Goal: Information Seeking & Learning: Learn about a topic

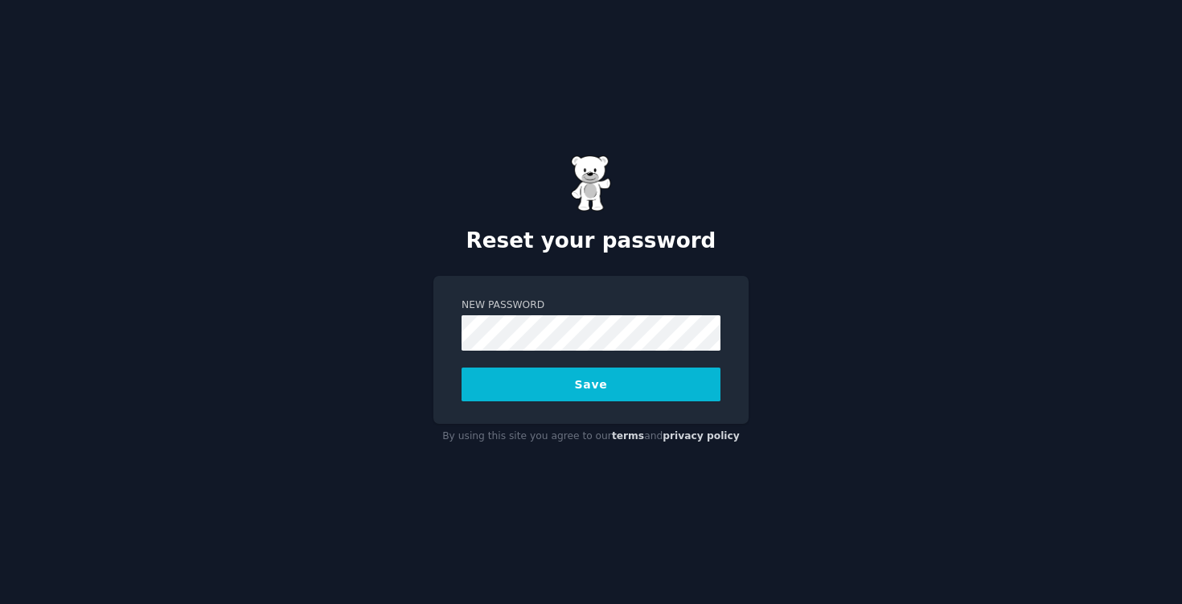
click at [638, 404] on div "New Password Save" at bounding box center [591, 350] width 315 height 148
click at [638, 399] on button "Save" at bounding box center [591, 385] width 259 height 34
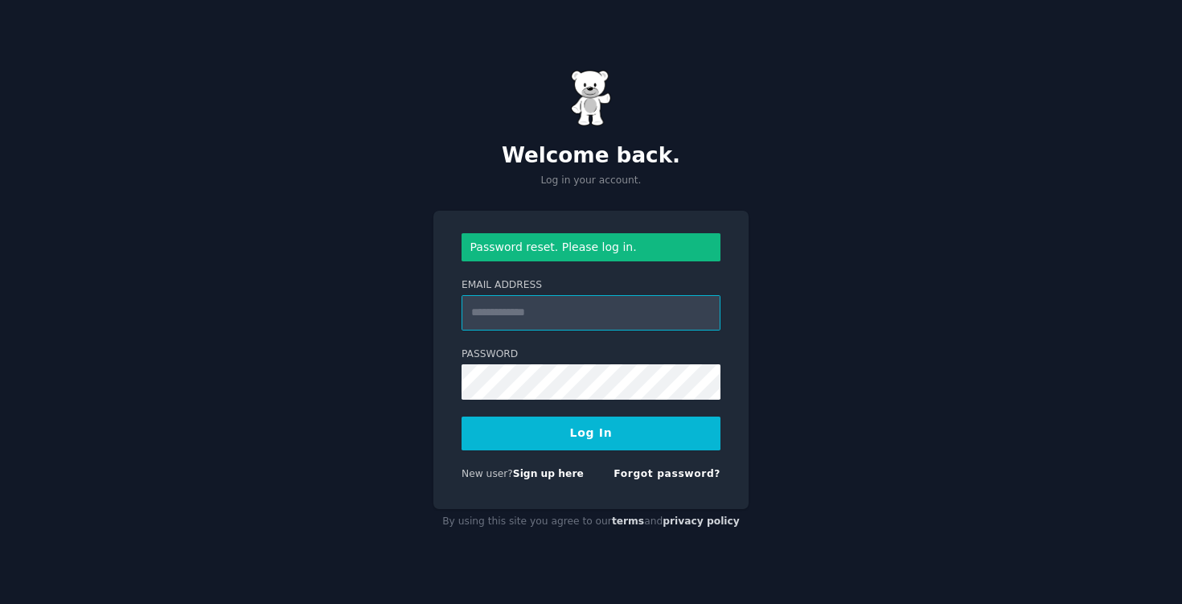
click at [577, 304] on input "Email Address" at bounding box center [591, 312] width 259 height 35
click at [555, 319] on input "Email Address" at bounding box center [591, 312] width 259 height 35
type input "**********"
click at [602, 436] on button "Log In" at bounding box center [591, 434] width 259 height 34
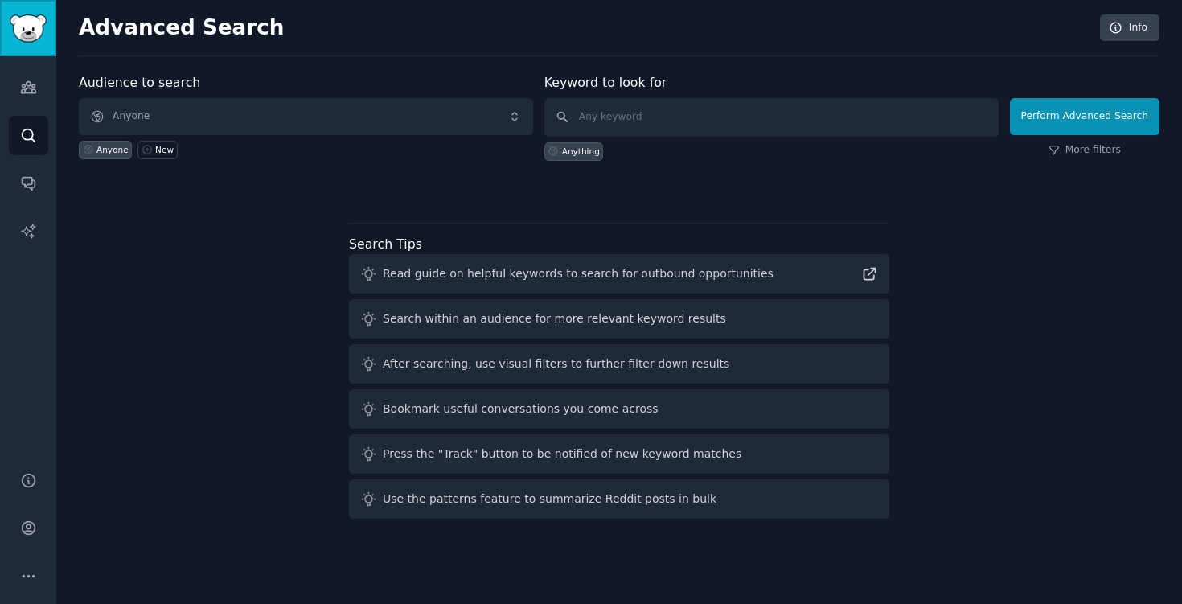
click at [26, 37] on img "Sidebar" at bounding box center [28, 28] width 37 height 28
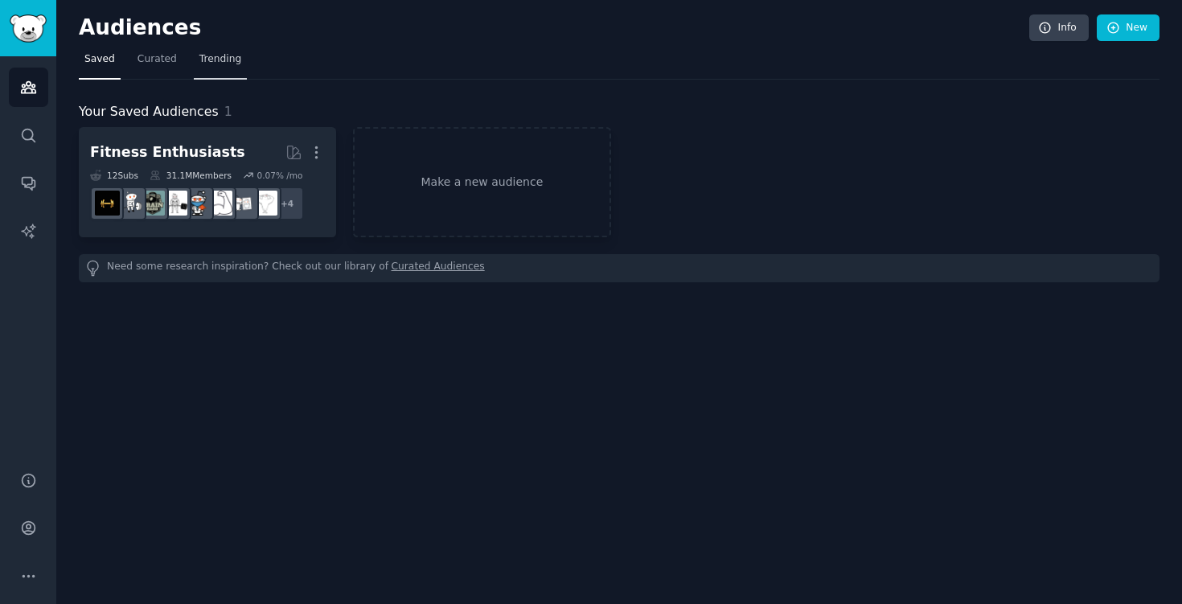
click at [232, 72] on link "Trending" at bounding box center [220, 63] width 53 height 33
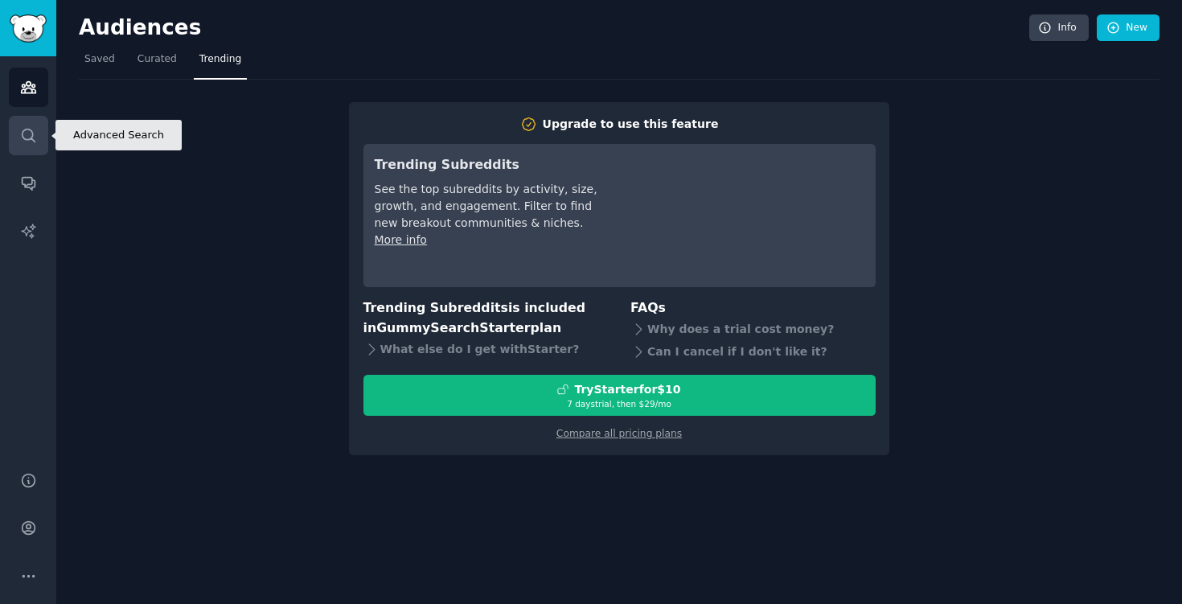
click at [21, 137] on icon "Sidebar" at bounding box center [28, 135] width 17 height 17
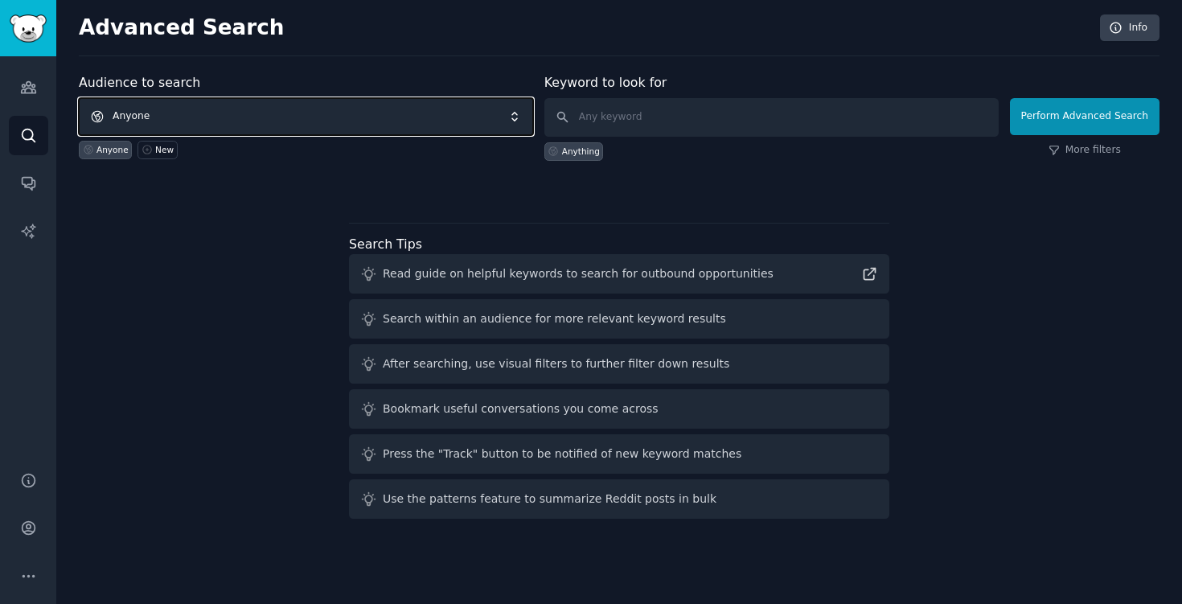
click at [401, 120] on span "Anyone" at bounding box center [306, 116] width 454 height 37
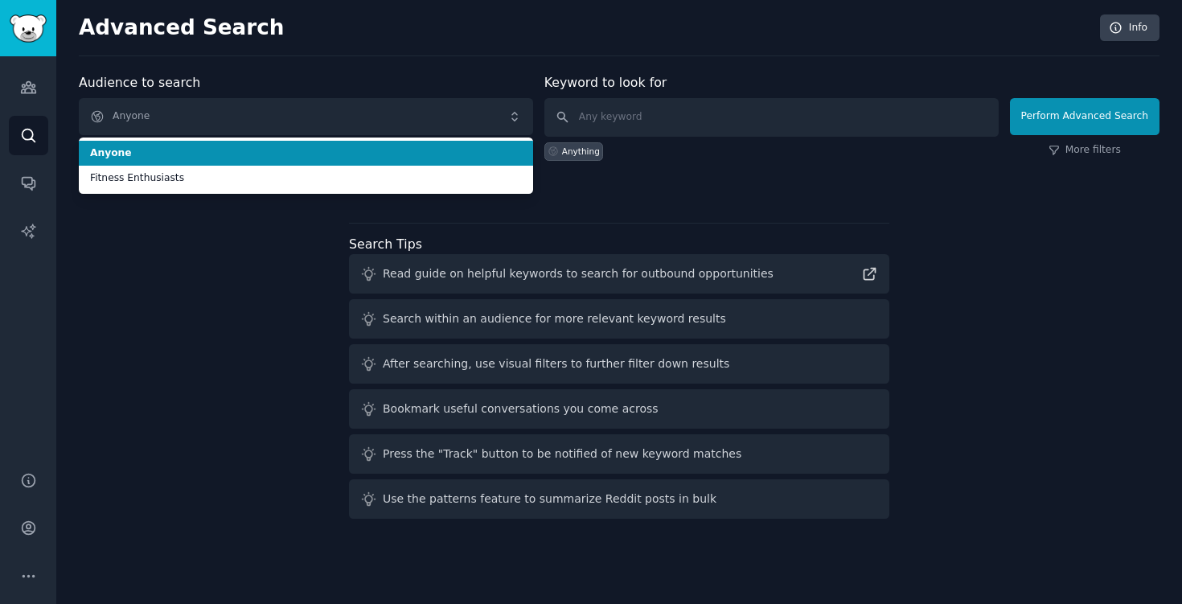
click at [423, 70] on div "Advanced Search Info Audience to search Anyone Anyone Fitness Enthusiasts Anyon…" at bounding box center [619, 302] width 1126 height 604
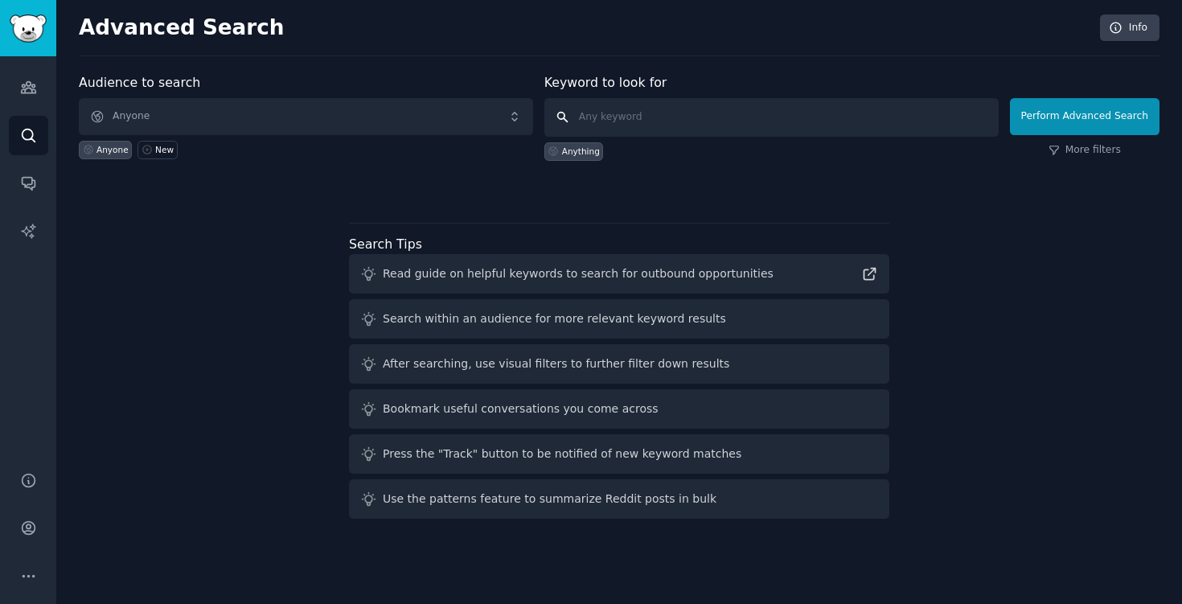
click at [636, 120] on input "text" at bounding box center [772, 117] width 454 height 39
type input "sas"
click at [1084, 117] on button "Perform Advanced Search" at bounding box center [1085, 116] width 150 height 37
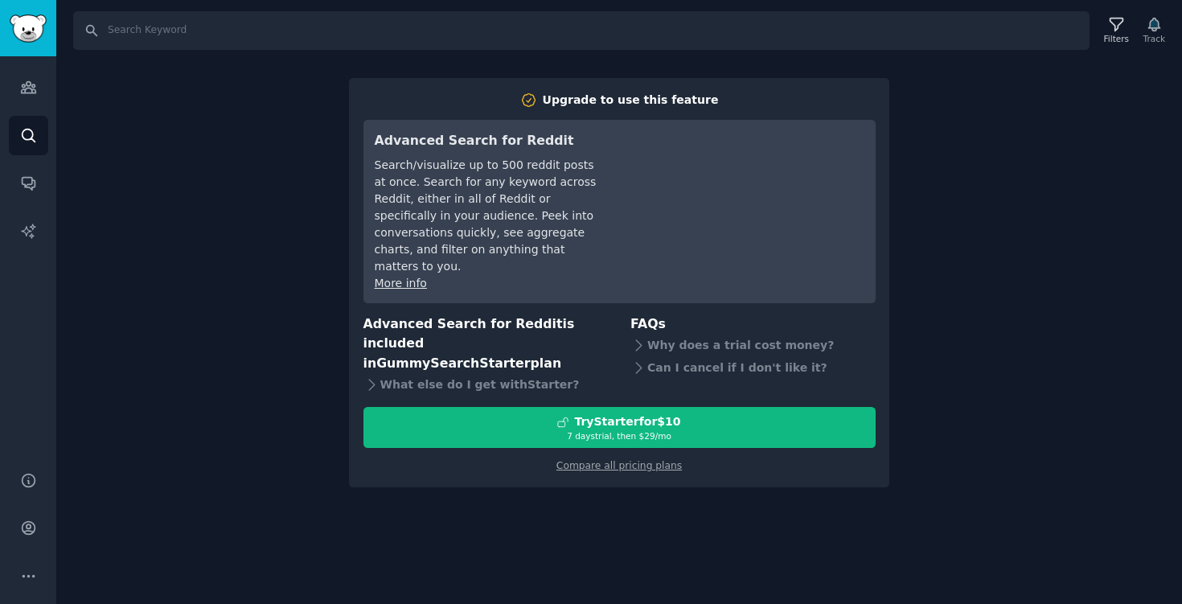
click at [27, 109] on div "Audiences Search Conversations AI Reports" at bounding box center [28, 254] width 56 height 396
click at [27, 98] on link "Audiences" at bounding box center [28, 87] width 39 height 39
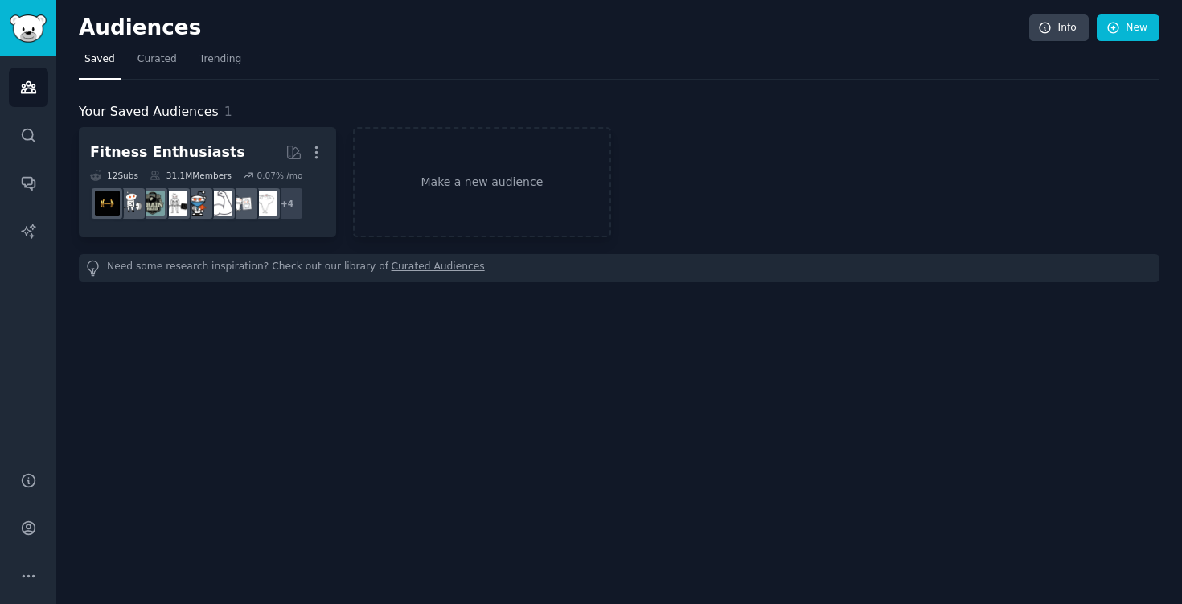
click at [245, 68] on nav "Saved Curated Trending" at bounding box center [619, 63] width 1081 height 33
click at [224, 64] on span "Trending" at bounding box center [220, 59] width 42 height 14
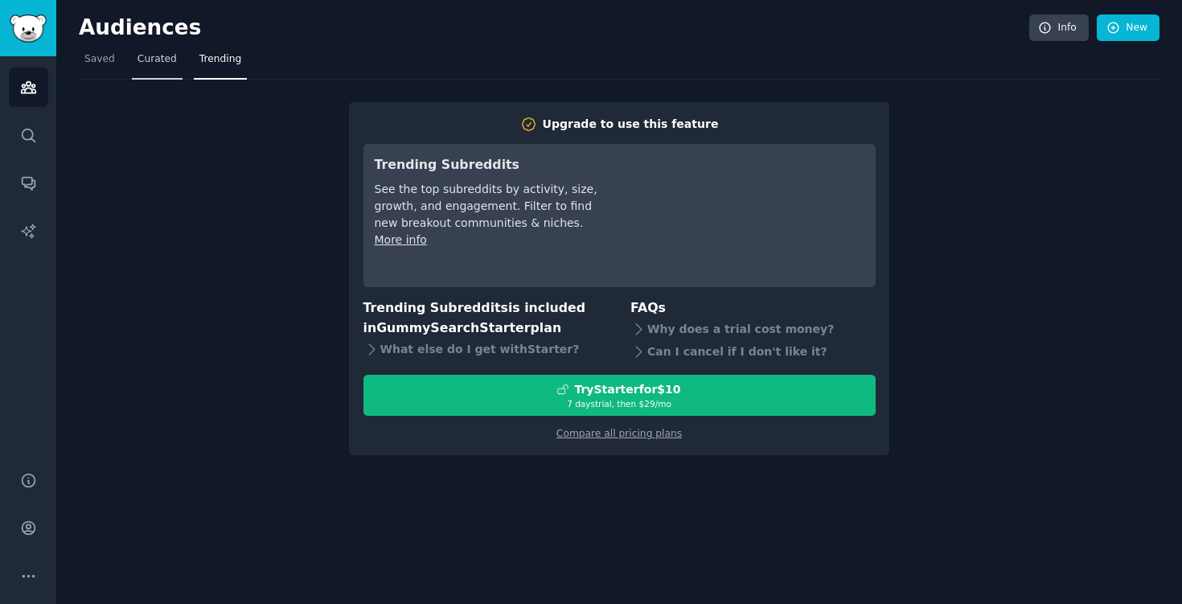
click at [161, 68] on link "Curated" at bounding box center [157, 63] width 51 height 33
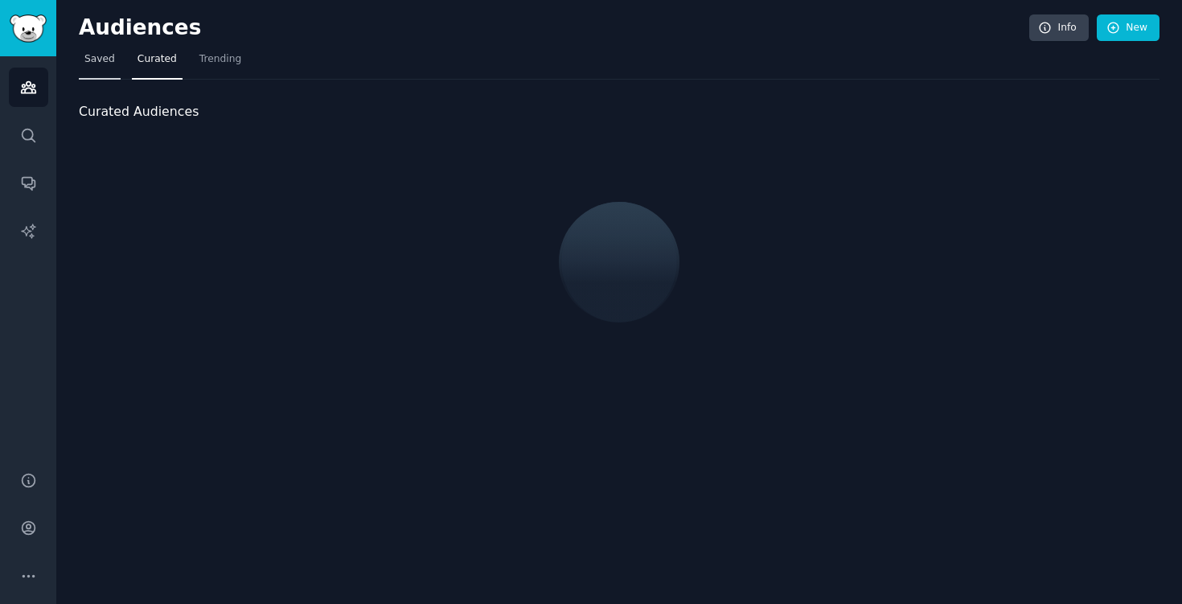
click at [96, 71] on link "Saved" at bounding box center [100, 63] width 42 height 33
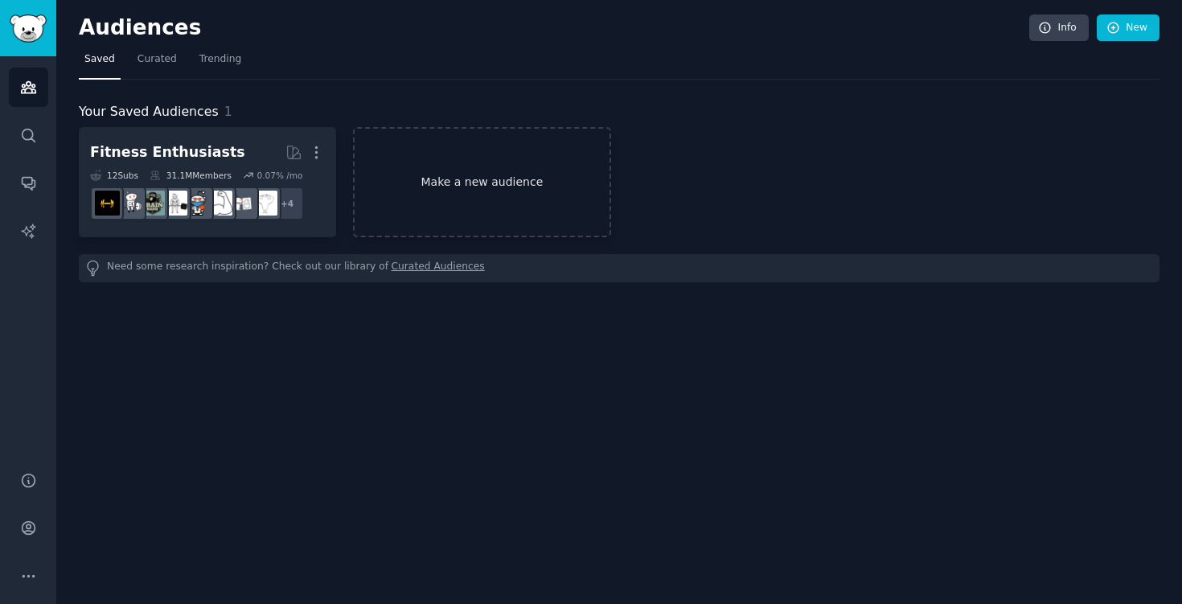
click at [521, 144] on link "Make a new audience" at bounding box center [481, 182] width 257 height 110
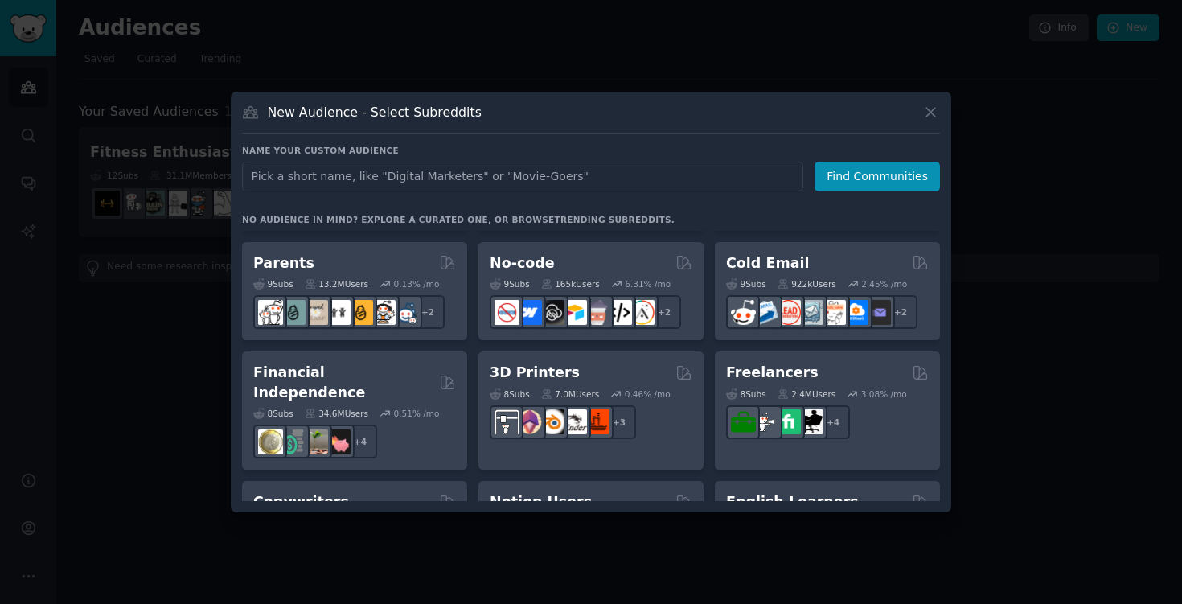
scroll to position [809, 0]
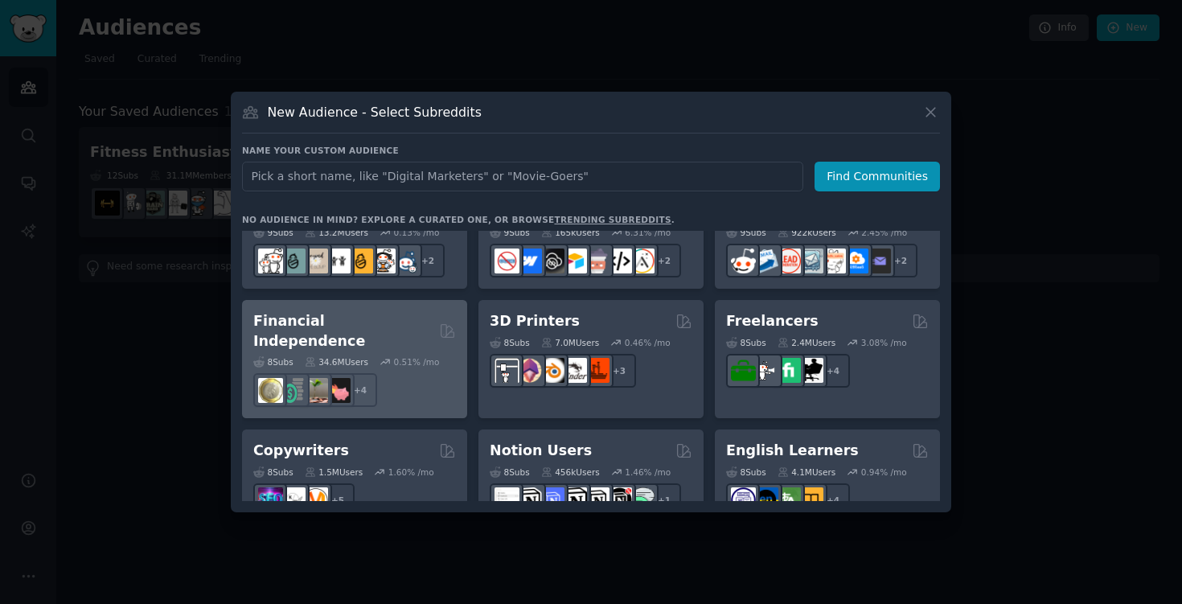
click at [382, 327] on h2 "Financial Independence" at bounding box center [343, 330] width 180 height 39
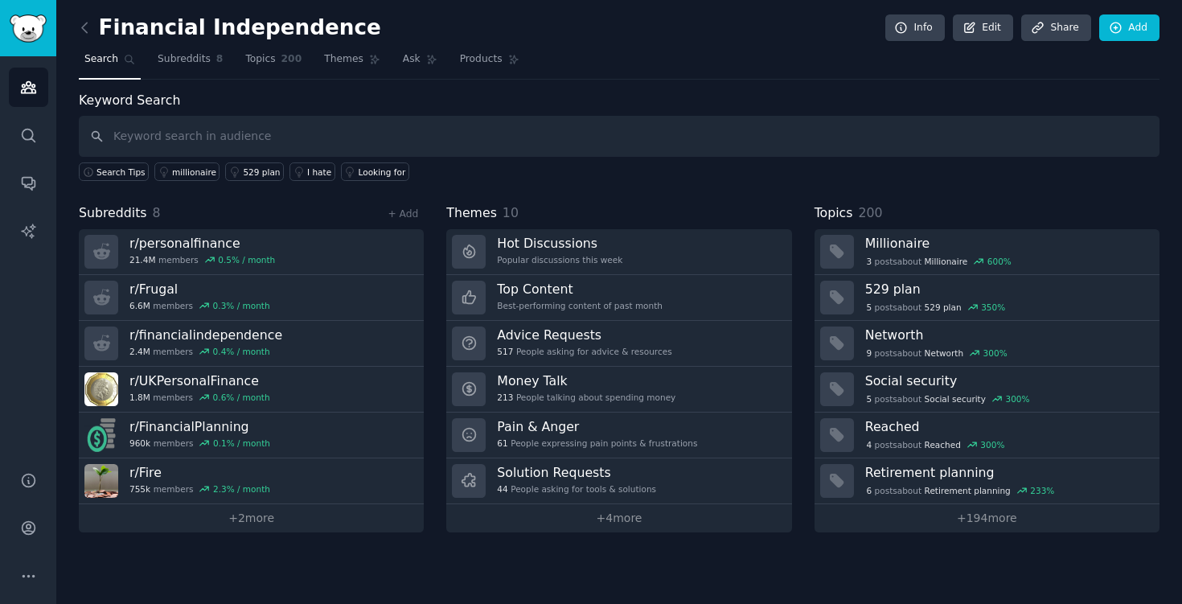
click at [485, 80] on div "Financial Independence Info Edit Share Add Search Subreddits 8 Topics 200 Theme…" at bounding box center [619, 278] width 1081 height 510
click at [478, 64] on span "Products" at bounding box center [481, 59] width 43 height 14
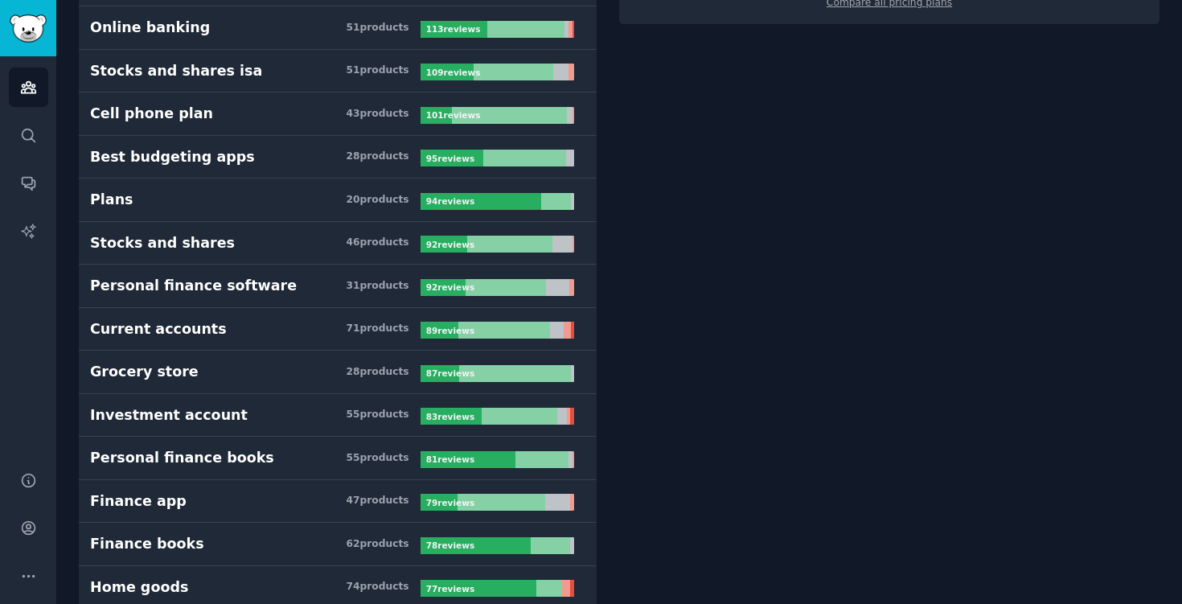
scroll to position [422, 0]
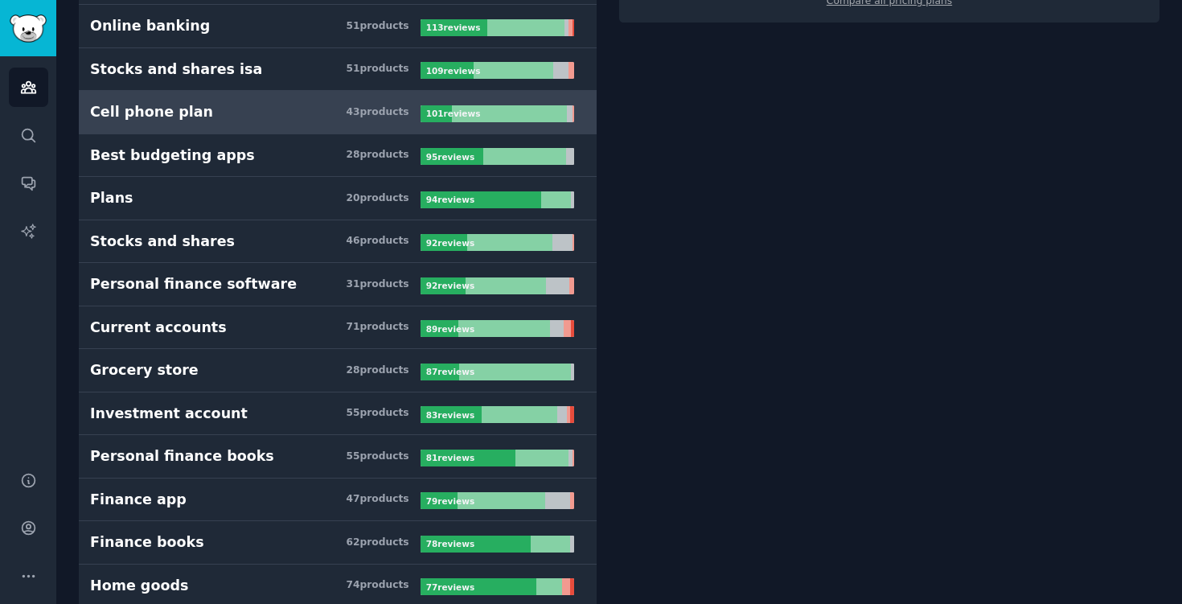
click at [249, 116] on h3 "Cell phone plan 43 product s" at bounding box center [255, 112] width 331 height 20
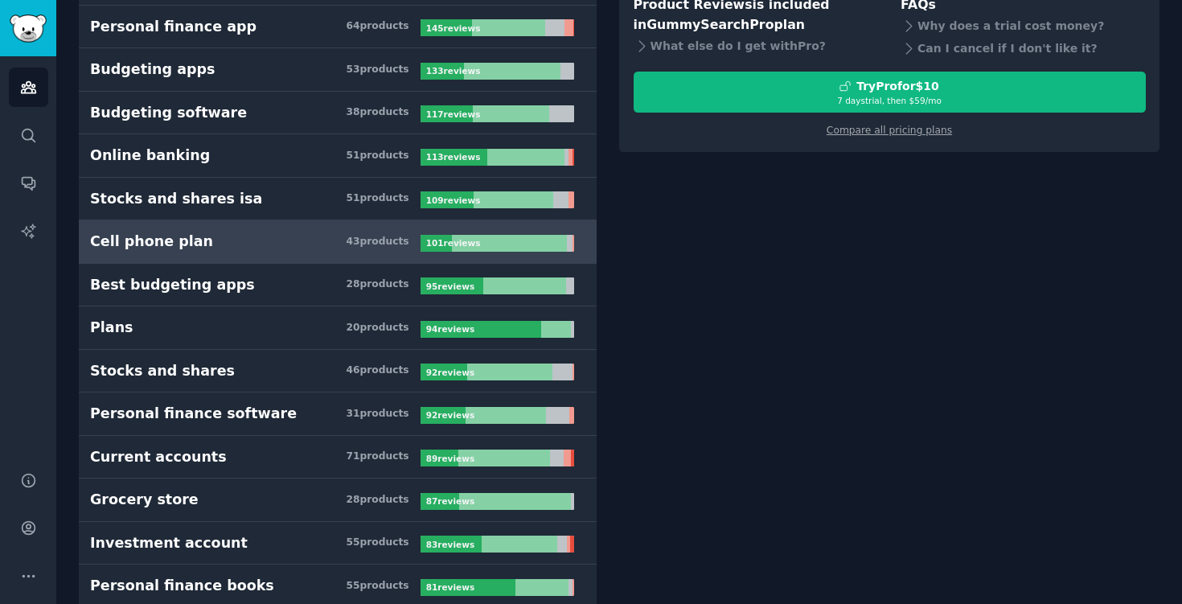
scroll to position [288, 0]
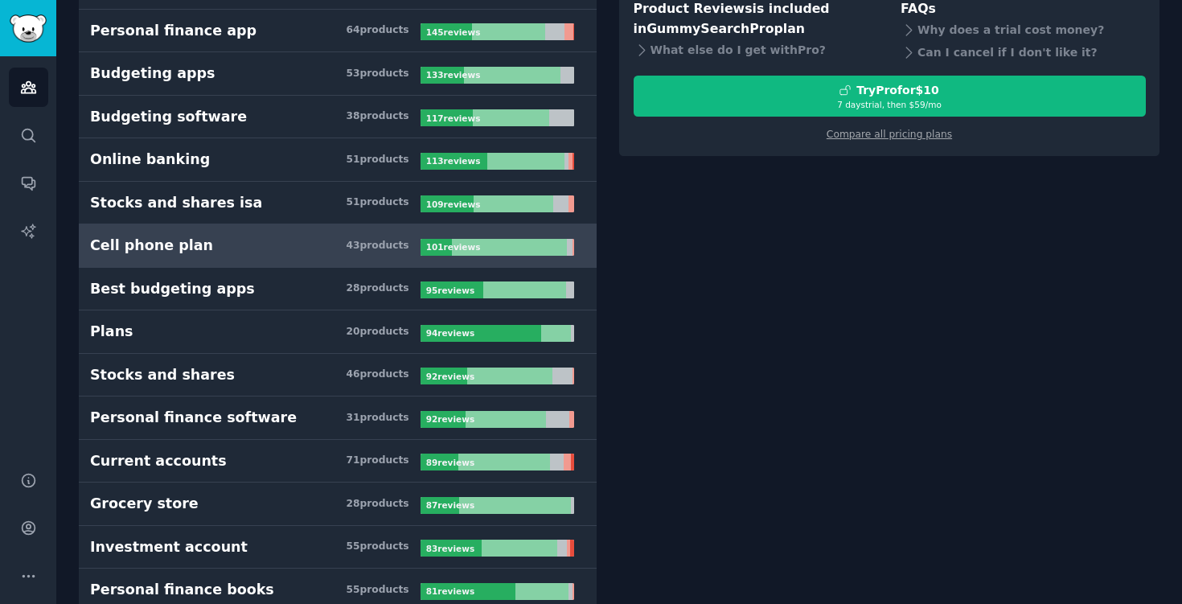
click at [145, 245] on div "Cell phone plan" at bounding box center [151, 246] width 123 height 20
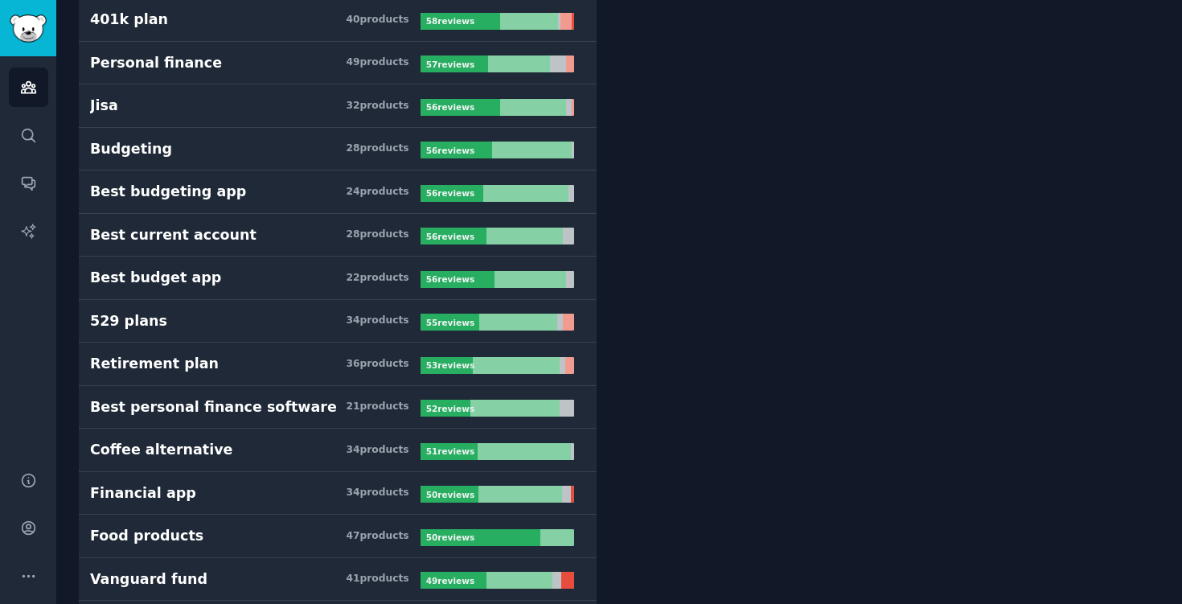
scroll to position [1690, 0]
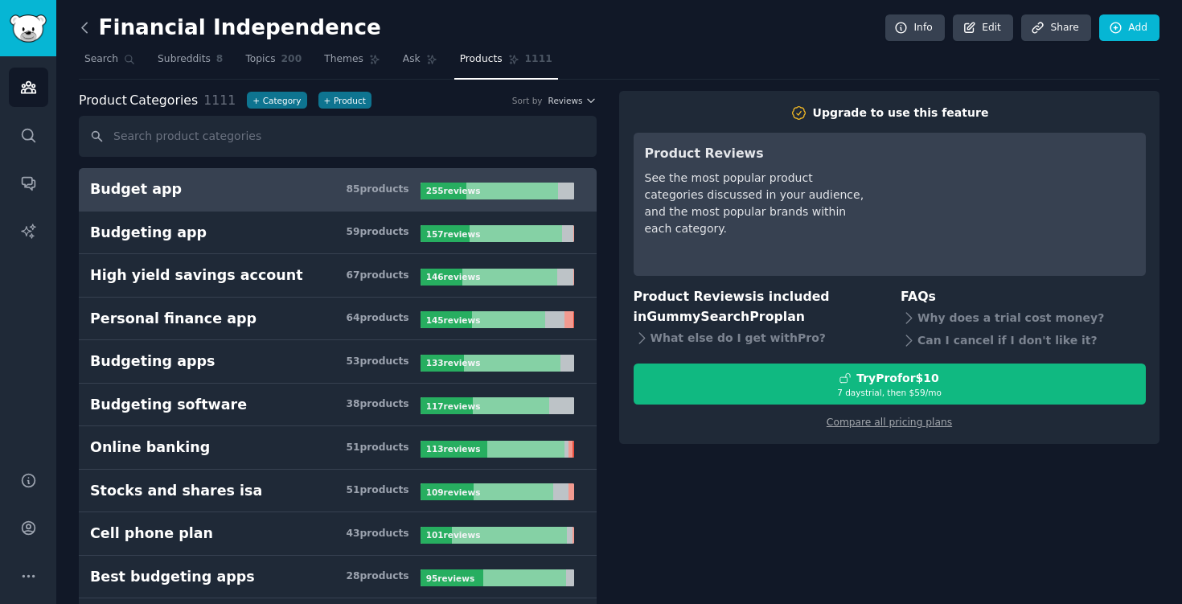
click at [92, 35] on icon at bounding box center [84, 27] width 17 height 17
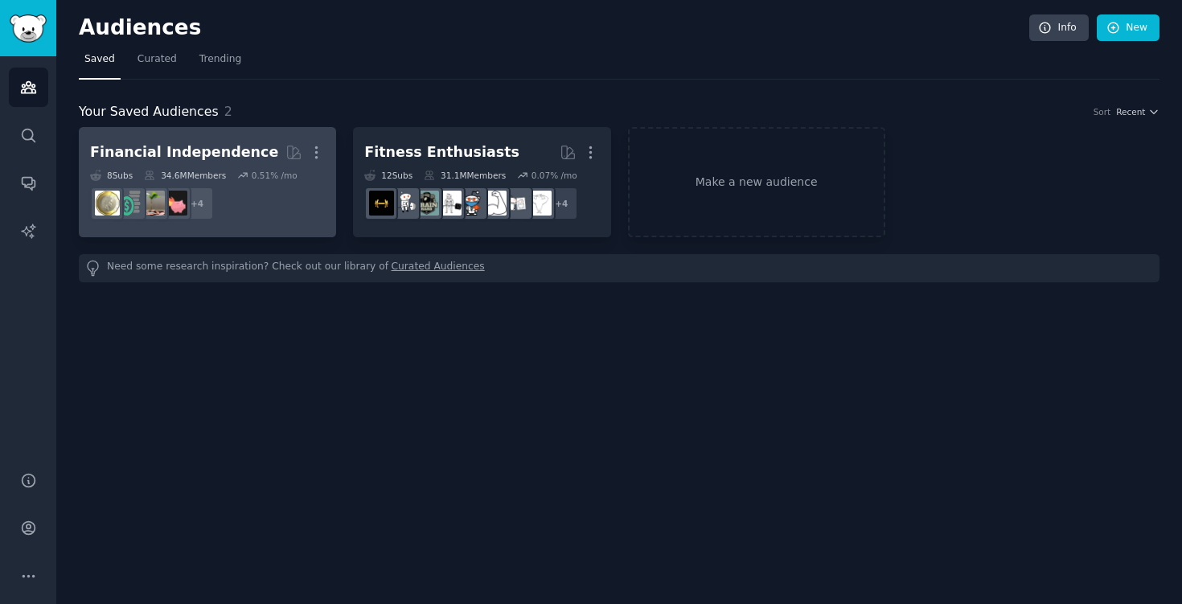
click at [191, 154] on div "Financial Independence" at bounding box center [184, 152] width 188 height 20
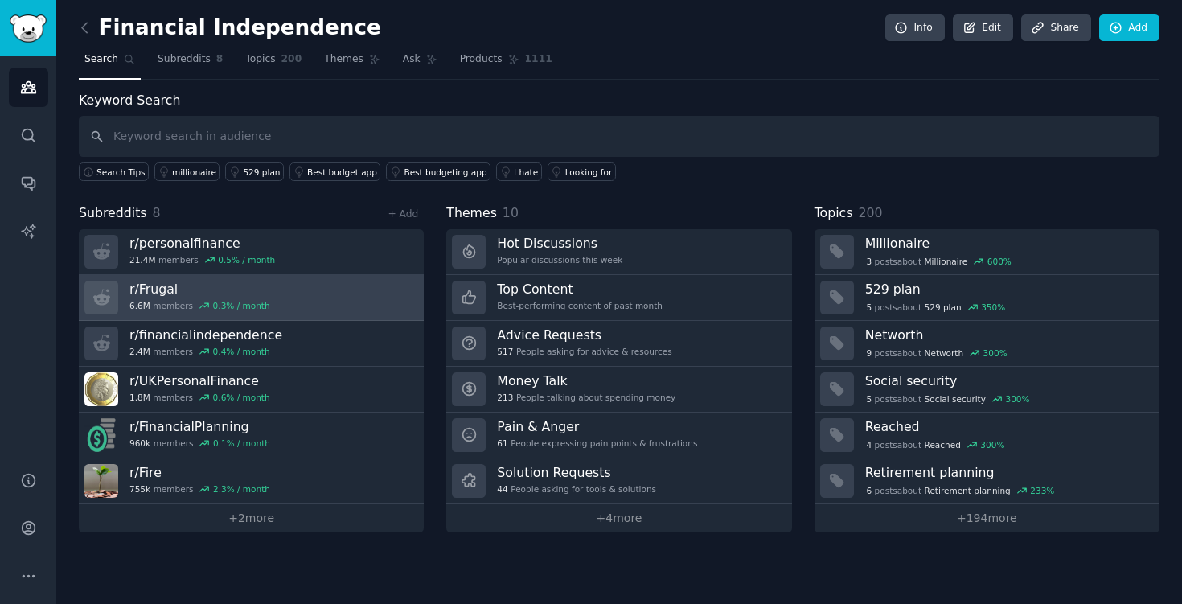
click at [337, 296] on link "r/ Frugal 6.6M members 0.3 % / month" at bounding box center [251, 298] width 345 height 46
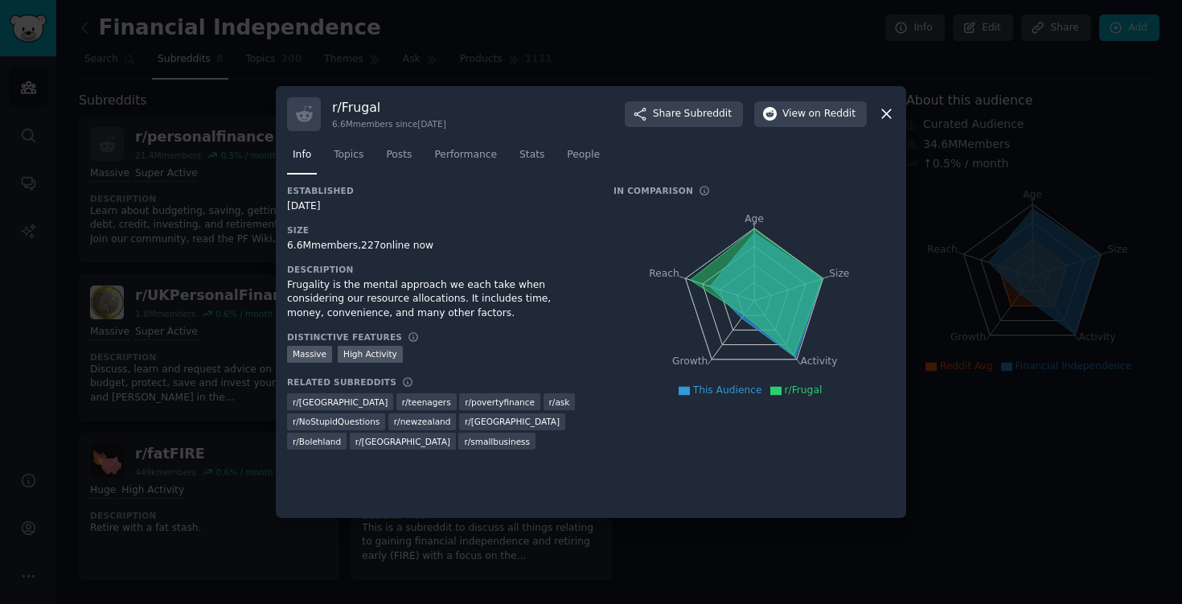
click at [207, 303] on div at bounding box center [591, 302] width 1182 height 604
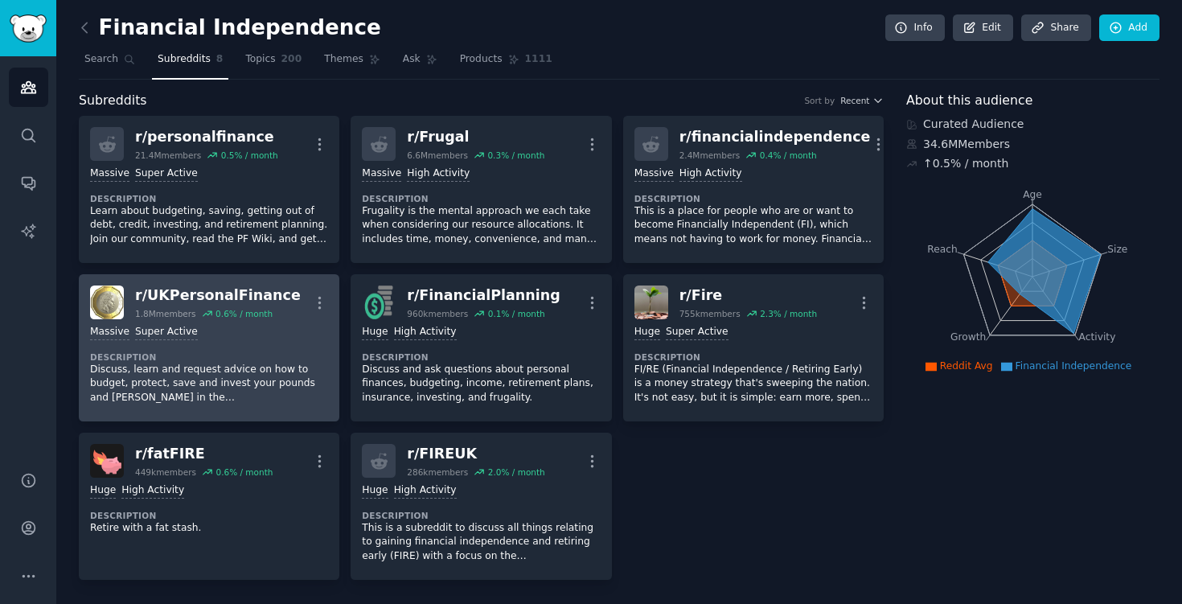
click at [286, 299] on div "r/ UKPersonalFinance 1.8M members 0.6 % / month More" at bounding box center [209, 303] width 238 height 34
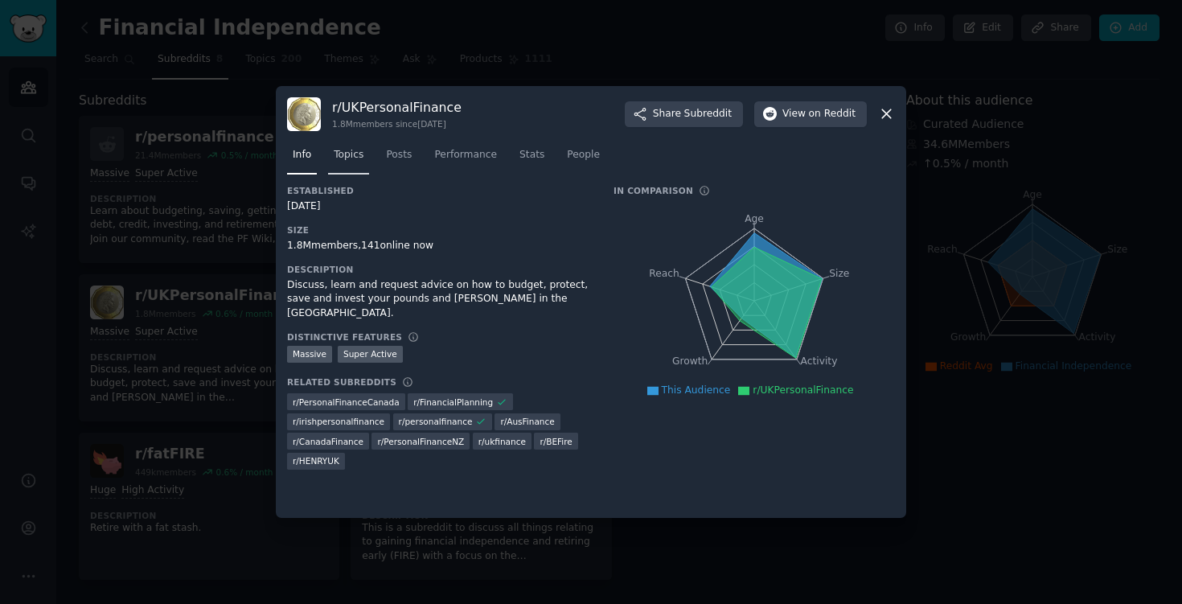
click at [364, 160] on link "Topics" at bounding box center [348, 158] width 41 height 33
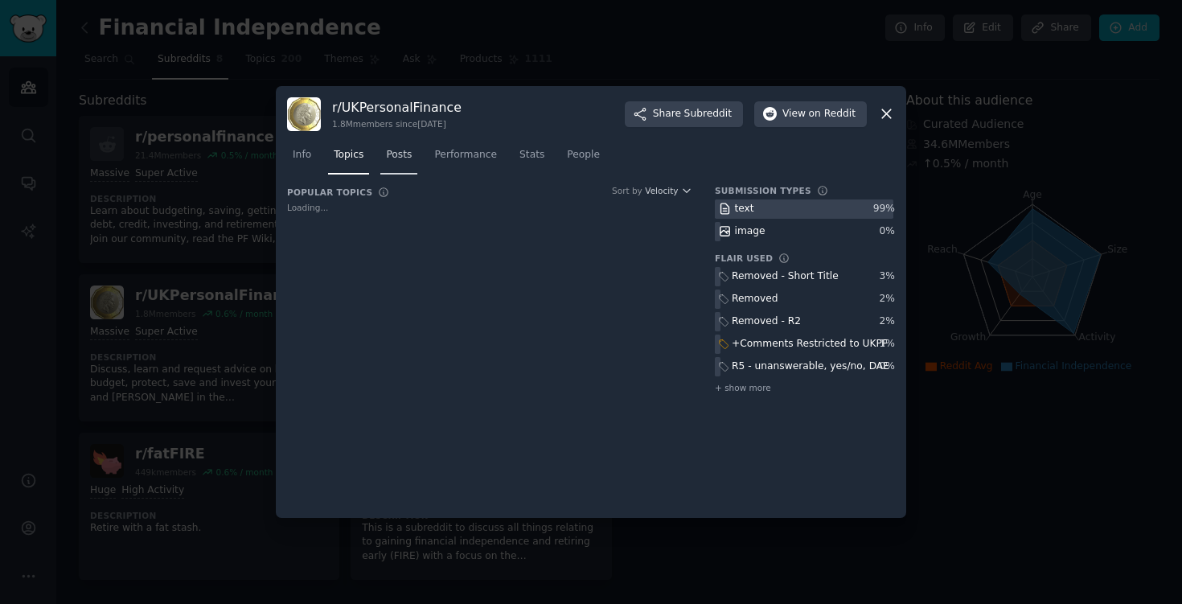
click at [400, 164] on link "Posts" at bounding box center [398, 158] width 37 height 33
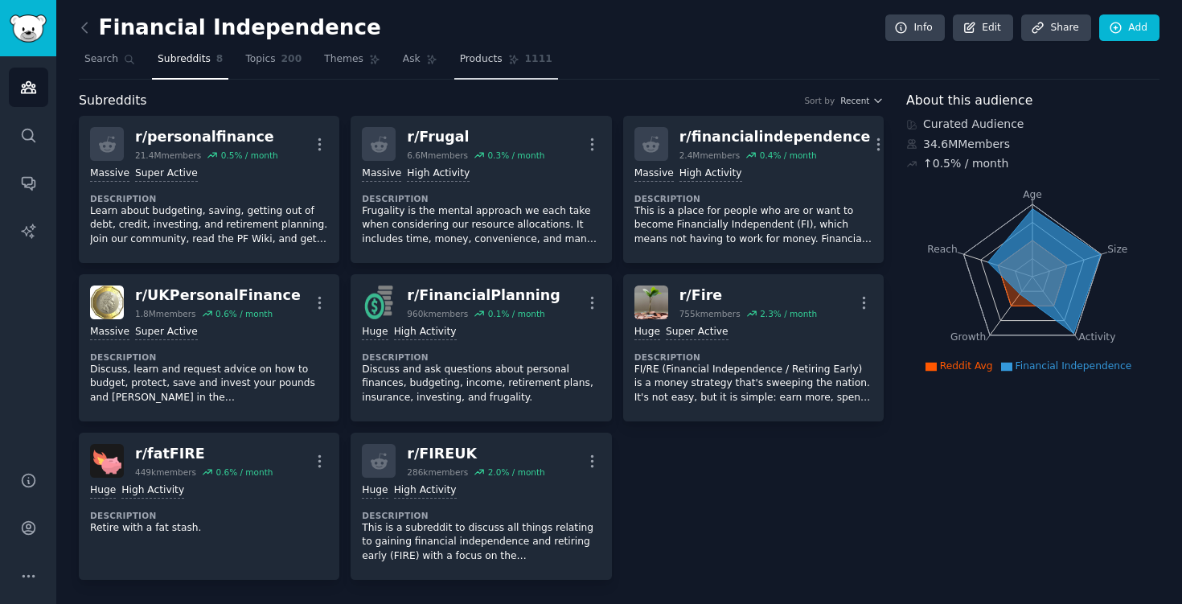
click at [483, 69] on link "Products 1111" at bounding box center [506, 63] width 104 height 33
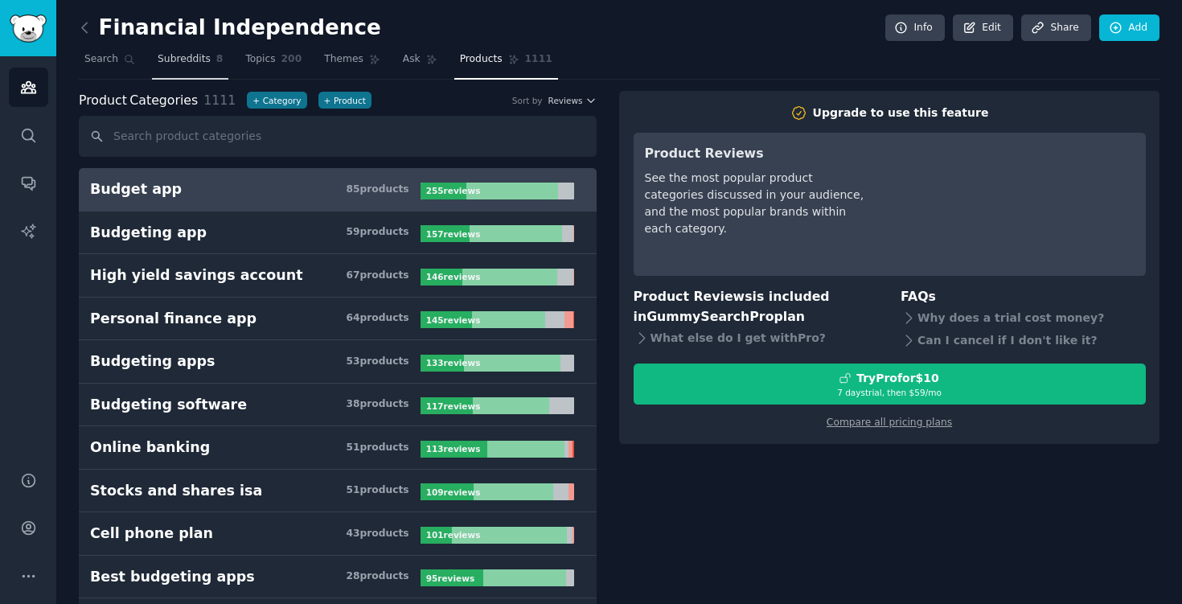
click at [165, 55] on span "Subreddits" at bounding box center [184, 59] width 53 height 14
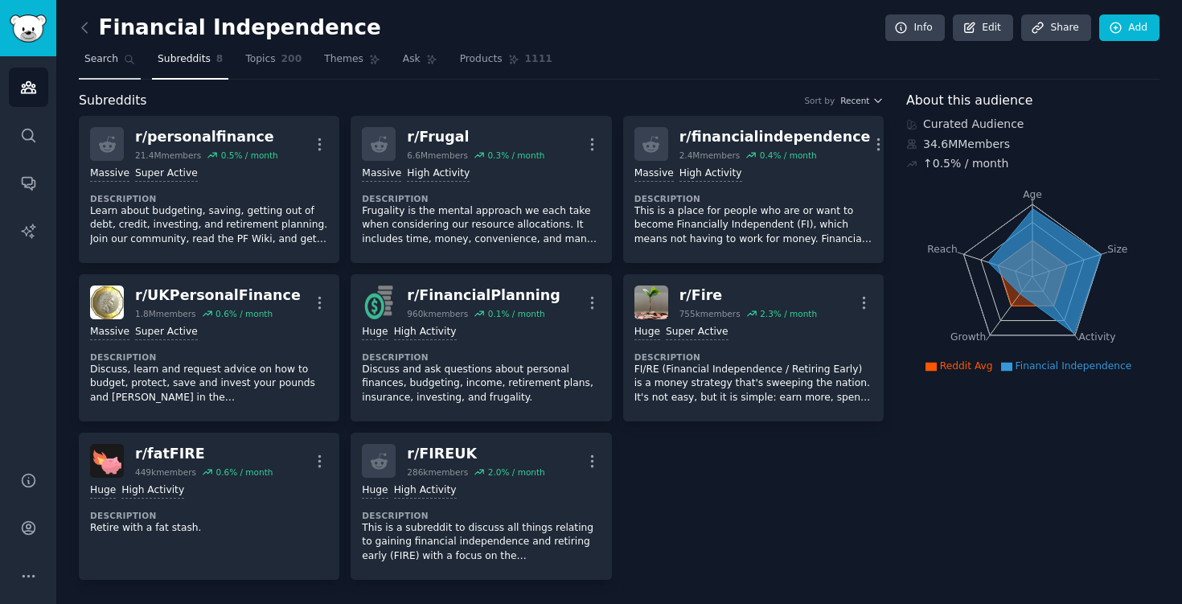
click at [124, 66] on link "Search" at bounding box center [110, 63] width 62 height 33
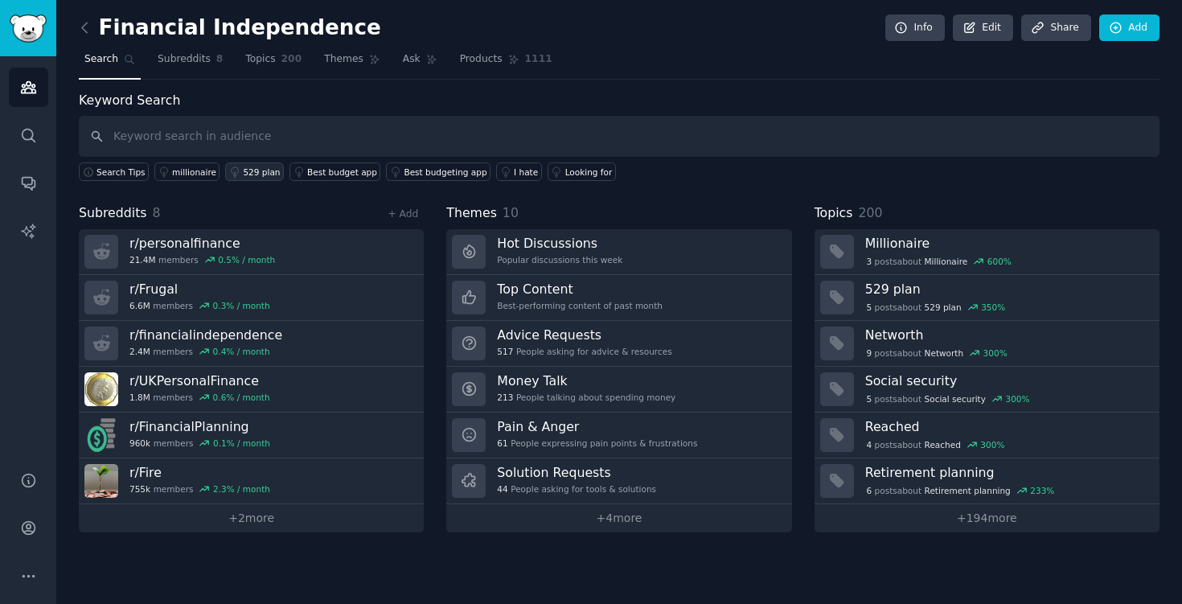
click at [244, 171] on div "529 plan" at bounding box center [261, 172] width 37 height 11
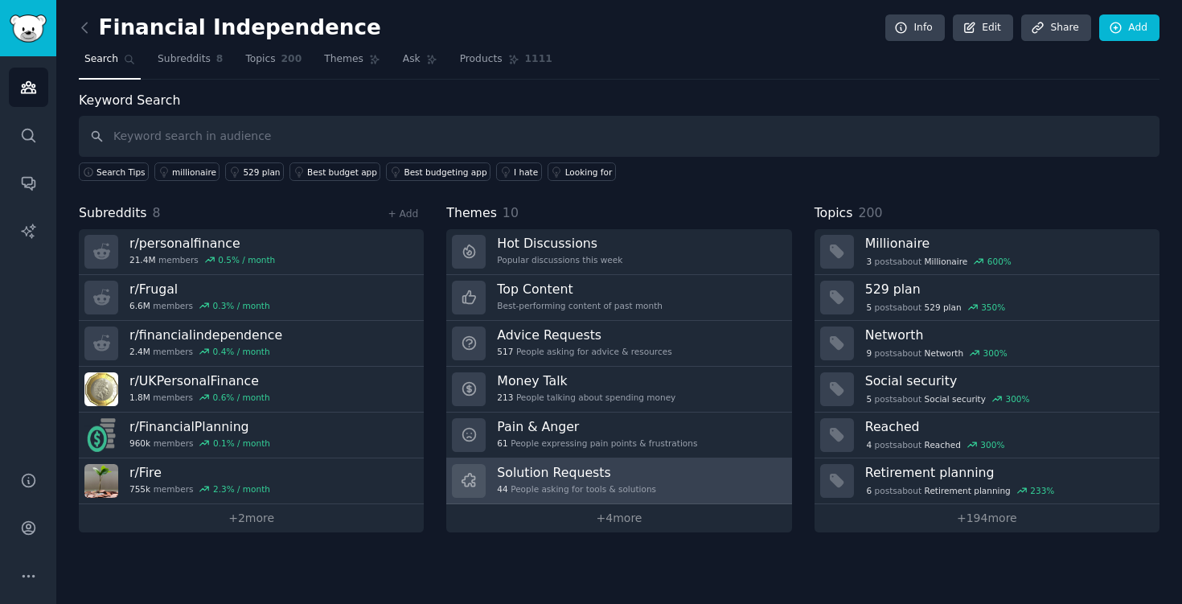
click at [644, 482] on div "Solution Requests 44 People asking for tools & solutions" at bounding box center [576, 481] width 159 height 34
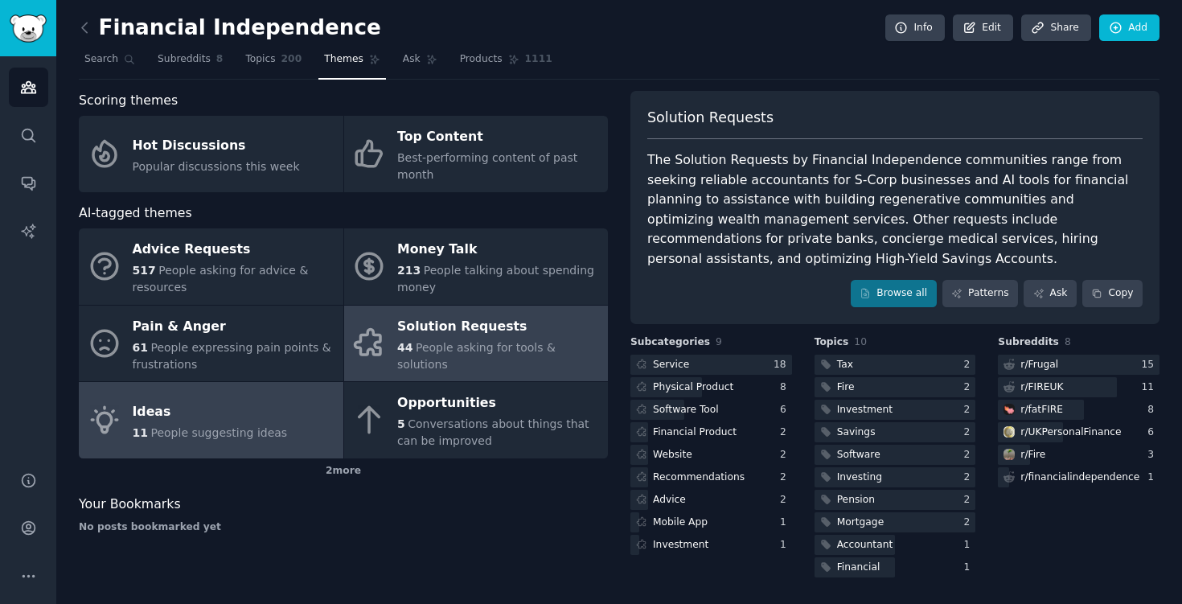
click at [279, 417] on link "Ideas 11 People suggesting ideas" at bounding box center [211, 420] width 265 height 76
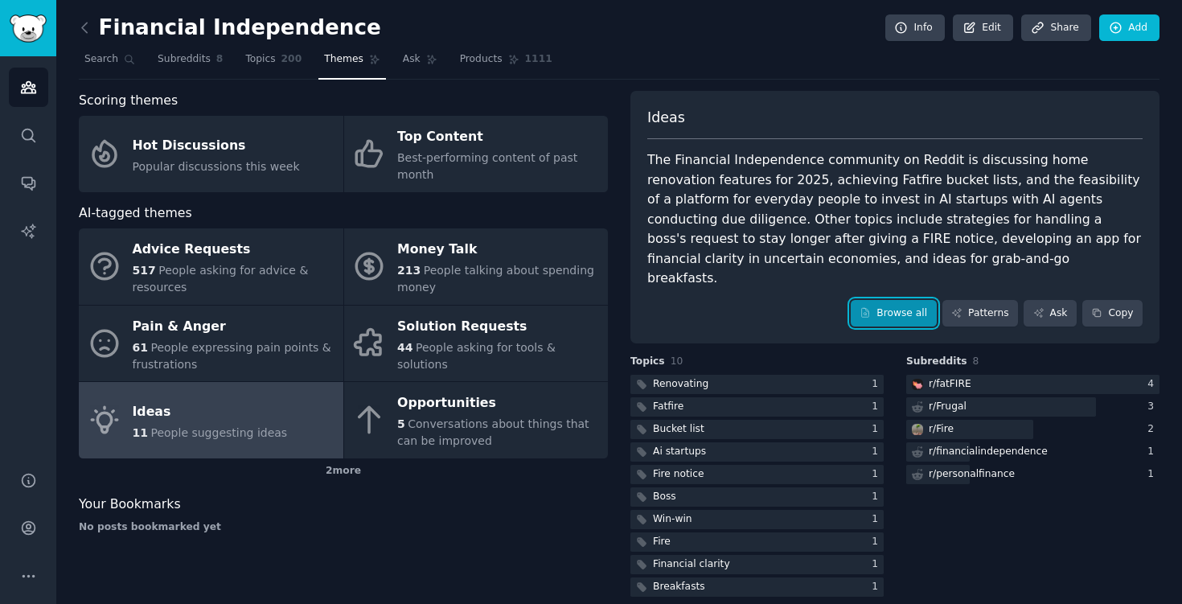
click at [863, 300] on link "Browse all" at bounding box center [894, 313] width 86 height 27
click at [331, 478] on div "2 more" at bounding box center [343, 472] width 529 height 26
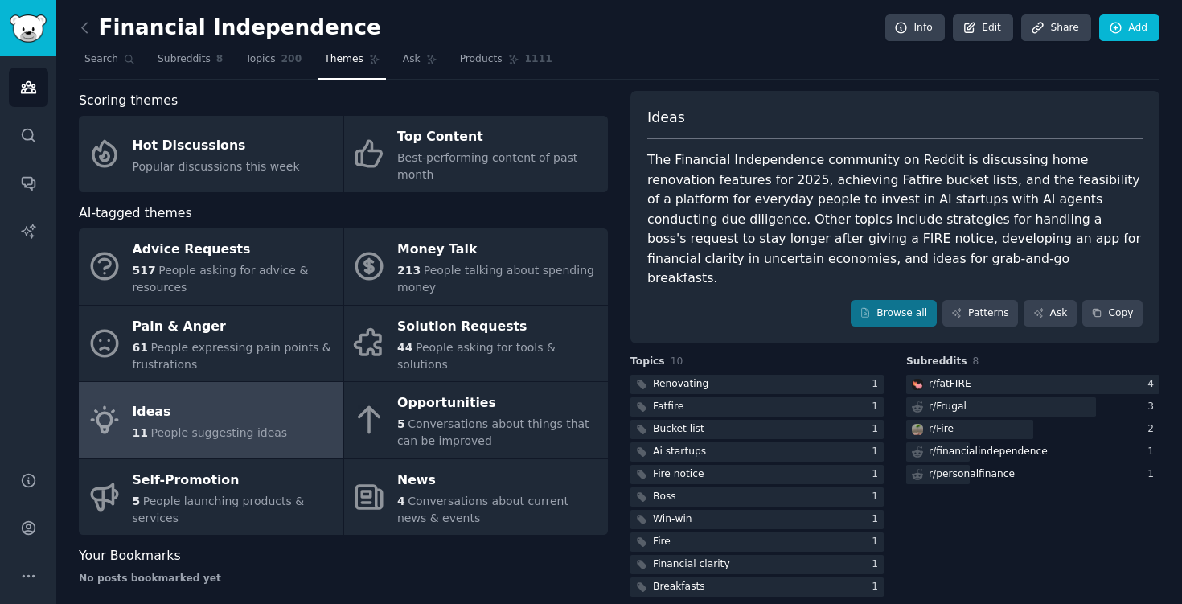
scroll to position [15, 0]
